Goal: Task Accomplishment & Management: Manage account settings

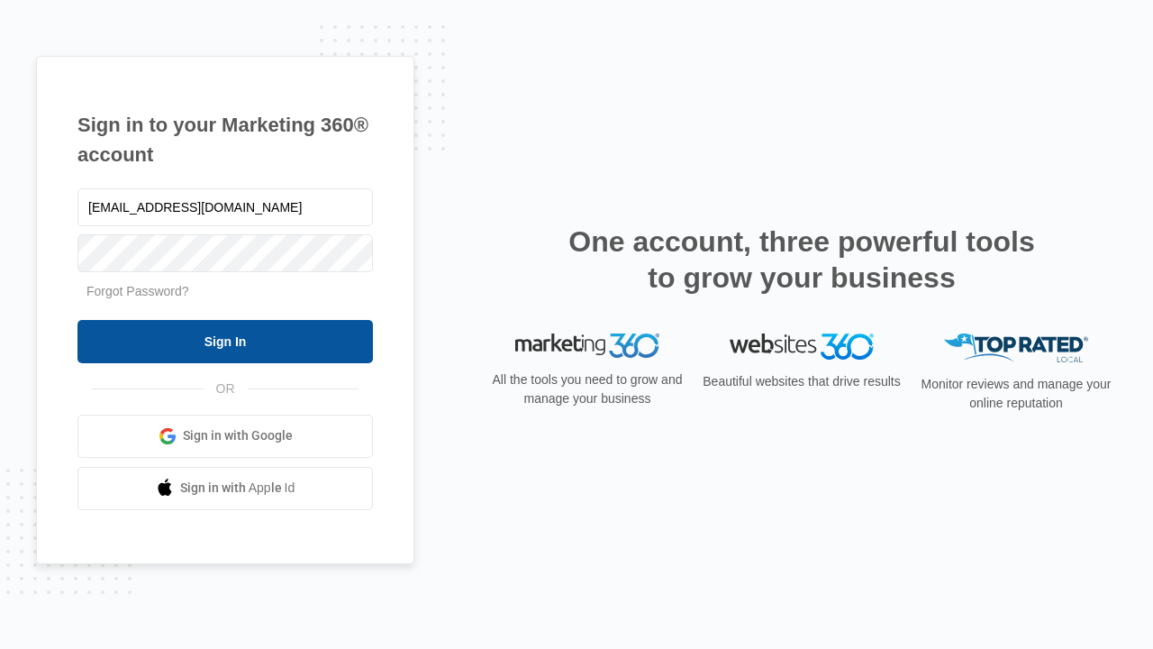
click at [225, 341] on input "Sign In" at bounding box center [225, 341] width 296 height 43
